Goal: Task Accomplishment & Management: Manage account settings

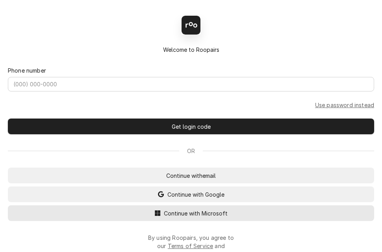
click at [170, 215] on span "Continue with Microsoft" at bounding box center [195, 213] width 67 height 8
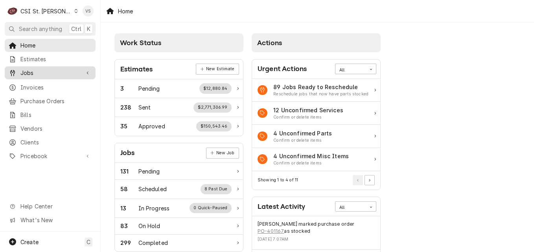
click at [33, 72] on span "Jobs" at bounding box center [49, 73] width 59 height 8
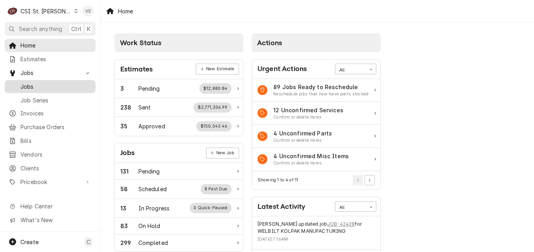
click at [35, 86] on span "Jobs" at bounding box center [55, 87] width 71 height 8
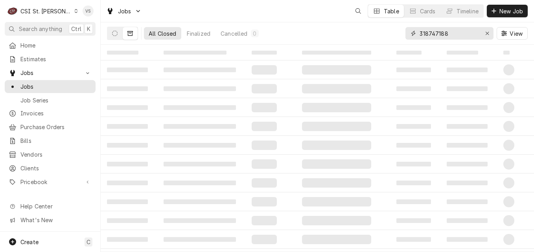
click at [451, 31] on input "318747188" at bounding box center [448, 33] width 59 height 13
drag, startPoint x: 449, startPoint y: 33, endPoint x: 401, endPoint y: 35, distance: 48.7
click at [396, 34] on div "All Closed Finalized Cancelled 0 318747188 View" at bounding box center [317, 33] width 420 height 22
type input "2252494"
click at [114, 38] on button "Dynamic Content Wrapper" at bounding box center [114, 33] width 15 height 13
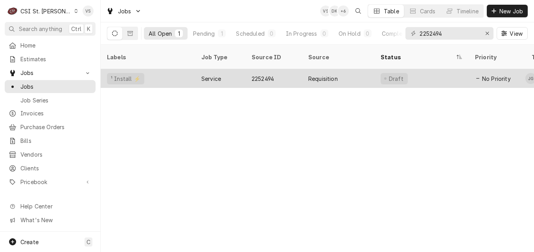
click at [170, 69] on div "¹ Install ⚡️" at bounding box center [148, 78] width 94 height 19
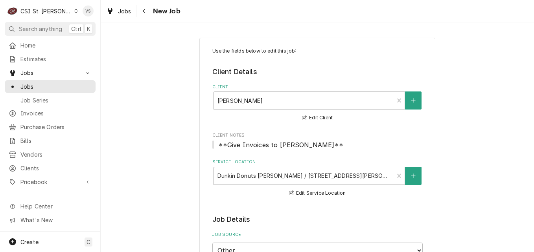
type textarea "x"
click at [43, 83] on span "Jobs" at bounding box center [55, 87] width 71 height 8
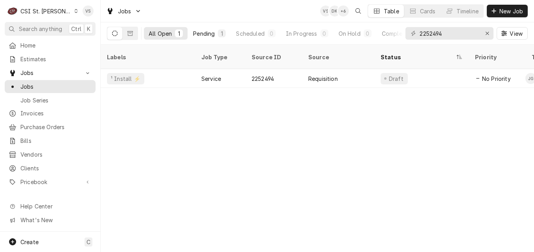
click at [206, 33] on div "Pending" at bounding box center [204, 33] width 22 height 8
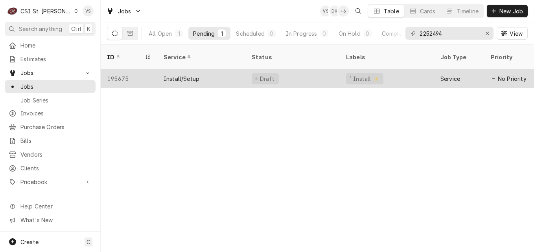
click at [137, 72] on div "195675" at bounding box center [129, 78] width 57 height 19
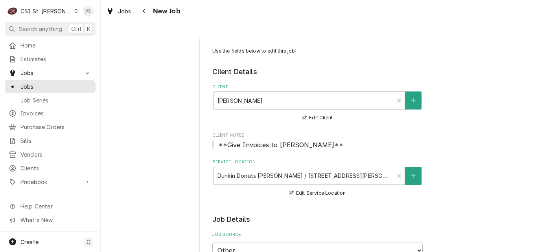
type textarea "x"
click at [54, 83] on span "Jobs" at bounding box center [55, 87] width 71 height 8
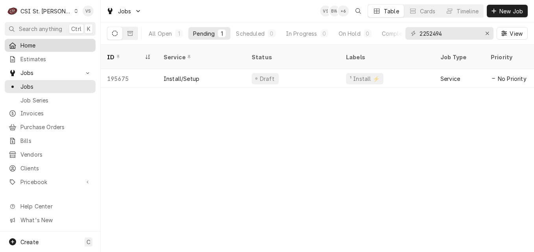
click at [44, 47] on span "Home" at bounding box center [55, 45] width 71 height 8
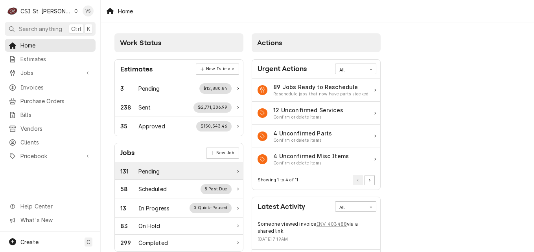
click at [238, 172] on icon "Work Status" at bounding box center [238, 171] width 2 height 3
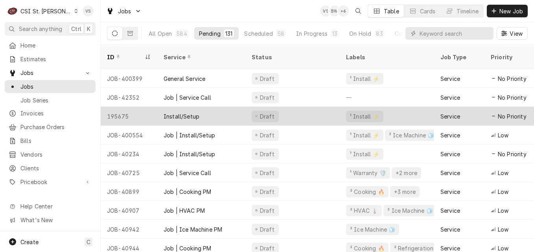
click at [290, 108] on div "Draft" at bounding box center [292, 116] width 94 height 19
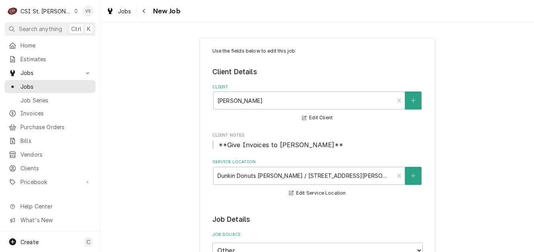
type textarea "x"
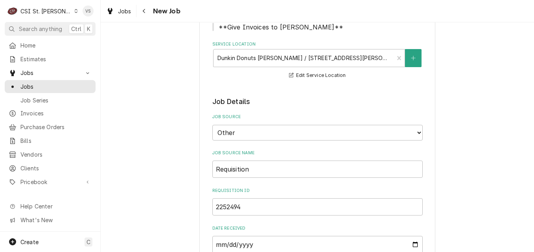
click at [74, 11] on icon "Dynamic Content Wrapper" at bounding box center [76, 11] width 4 height 4
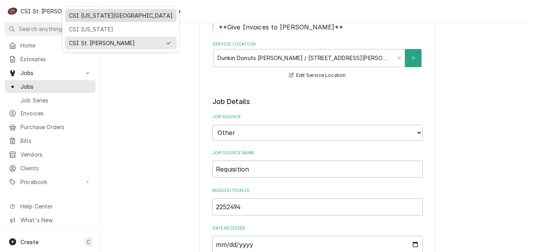
click at [86, 17] on div "CSI [US_STATE][GEOGRAPHIC_DATA]" at bounding box center [121, 15] width 104 height 8
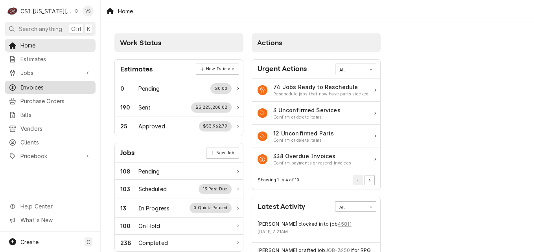
click at [39, 84] on span "Invoices" at bounding box center [55, 87] width 71 height 8
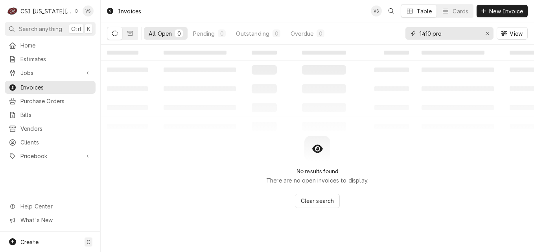
click at [392, 31] on div "All Open 0 Pending 0 Outstanding 0 Overdue 0 1410 pro View" at bounding box center [317, 33] width 420 height 22
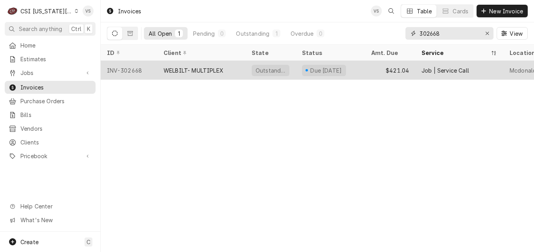
type input "302668"
click at [207, 72] on div "WELBILT- MULTIPLEX" at bounding box center [193, 70] width 60 height 8
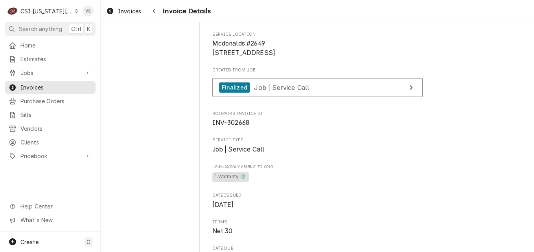
scroll to position [196, 0]
